Goal: Use online tool/utility: Use online tool/utility

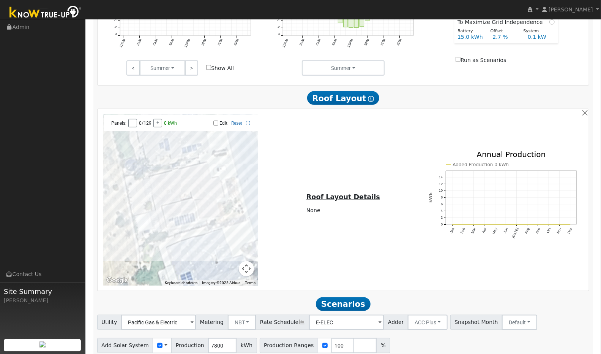
scroll to position [563, 0]
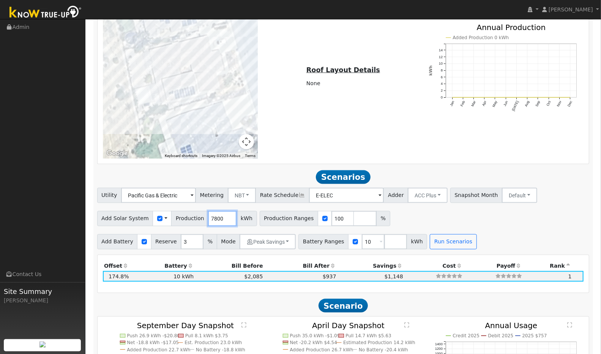
click at [215, 218] on input "7800" at bounding box center [222, 218] width 28 height 15
type input "7"
type input "9617"
click at [453, 149] on div "To navigate the map with touch gestures double-tap and hold your finger on the …" at bounding box center [343, 72] width 489 height 171
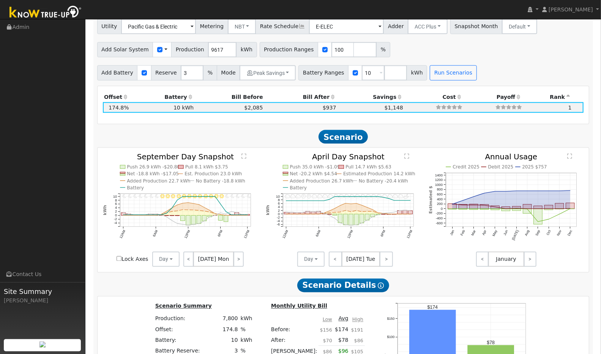
scroll to position [647, 0]
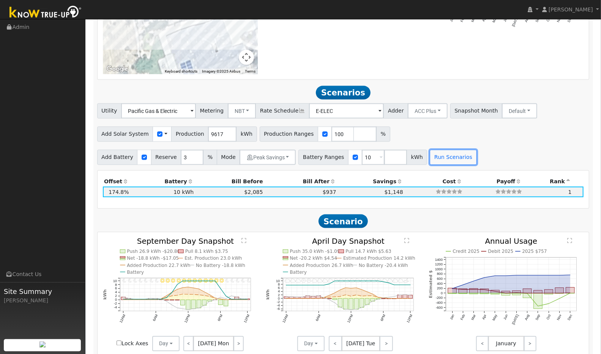
click at [434, 156] on button "Run Scenarios" at bounding box center [453, 157] width 47 height 15
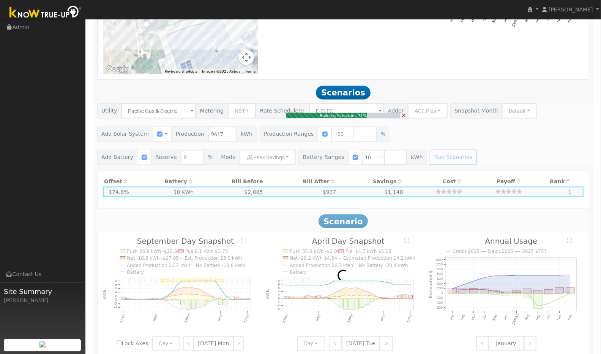
type input "$18,336"
type input "$10,000"
type input "$8,501"
type input "6.4"
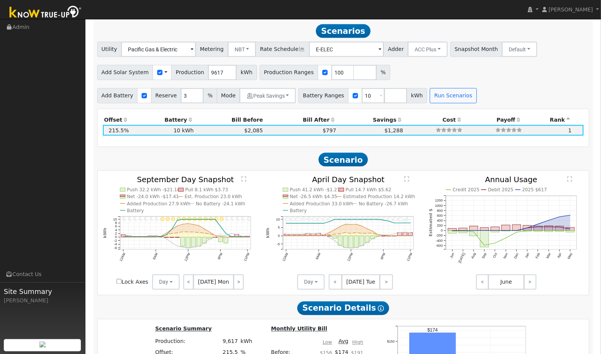
scroll to position [624, 0]
